Goal: Information Seeking & Learning: Learn about a topic

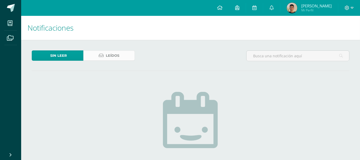
click at [113, 53] on span "Leídos" at bounding box center [113, 56] width 14 height 10
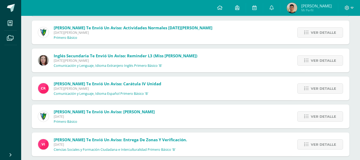
scroll to position [491, 0]
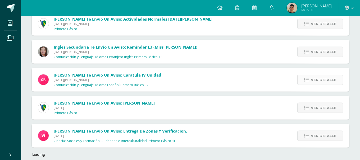
click at [331, 80] on span "Ver detalle" at bounding box center [323, 80] width 25 height 10
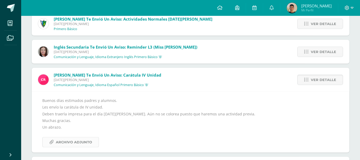
click at [76, 145] on span "Archivo Adjunto" at bounding box center [74, 143] width 36 height 10
click at [327, 83] on span "Ver detalle" at bounding box center [323, 80] width 25 height 10
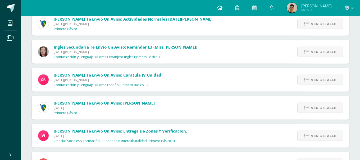
click at [223, 8] on icon at bounding box center [219, 7] width 5 height 5
